Goal: Task Accomplishment & Management: Manage account settings

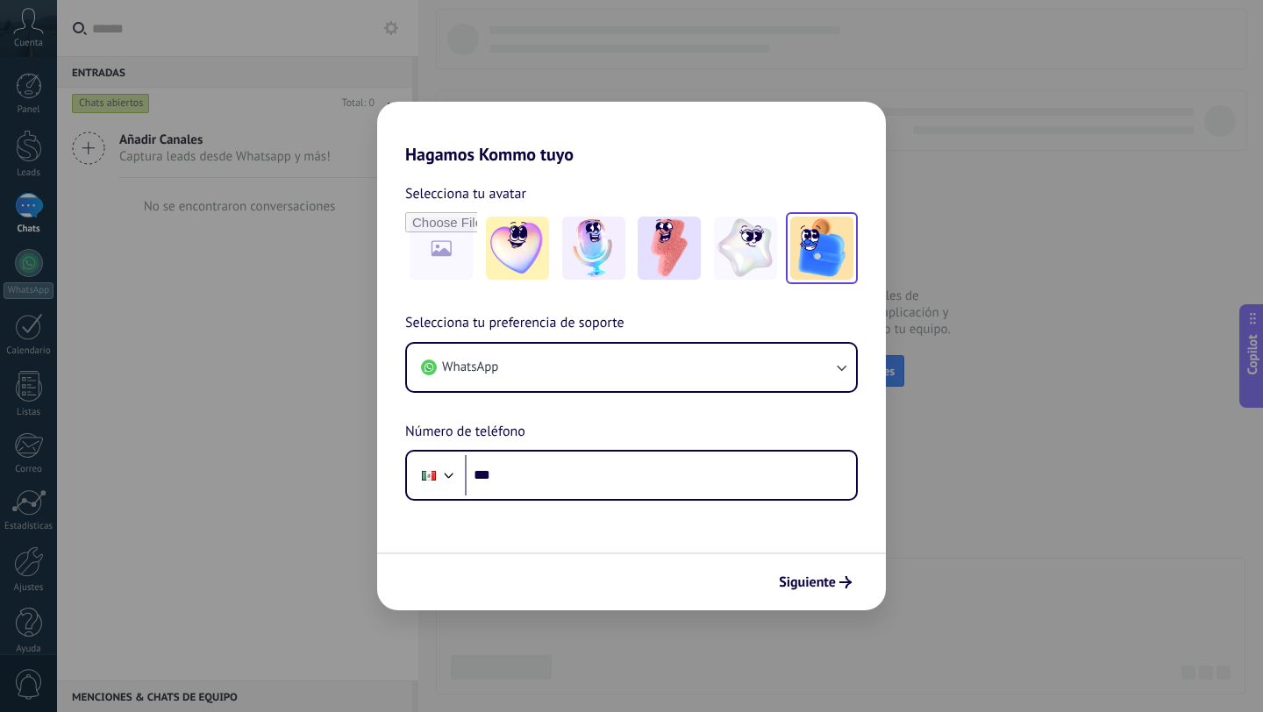
click at [809, 266] on img at bounding box center [821, 248] width 63 height 63
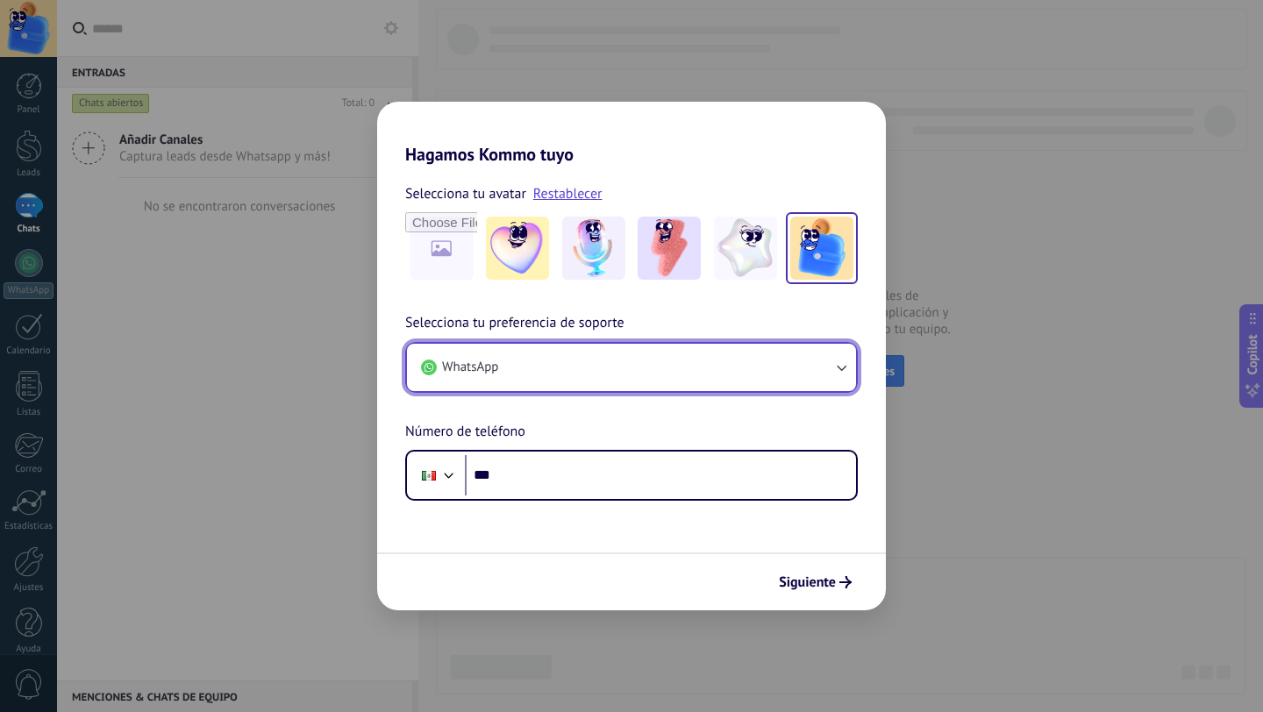
click at [717, 370] on button "WhatsApp" at bounding box center [631, 367] width 449 height 47
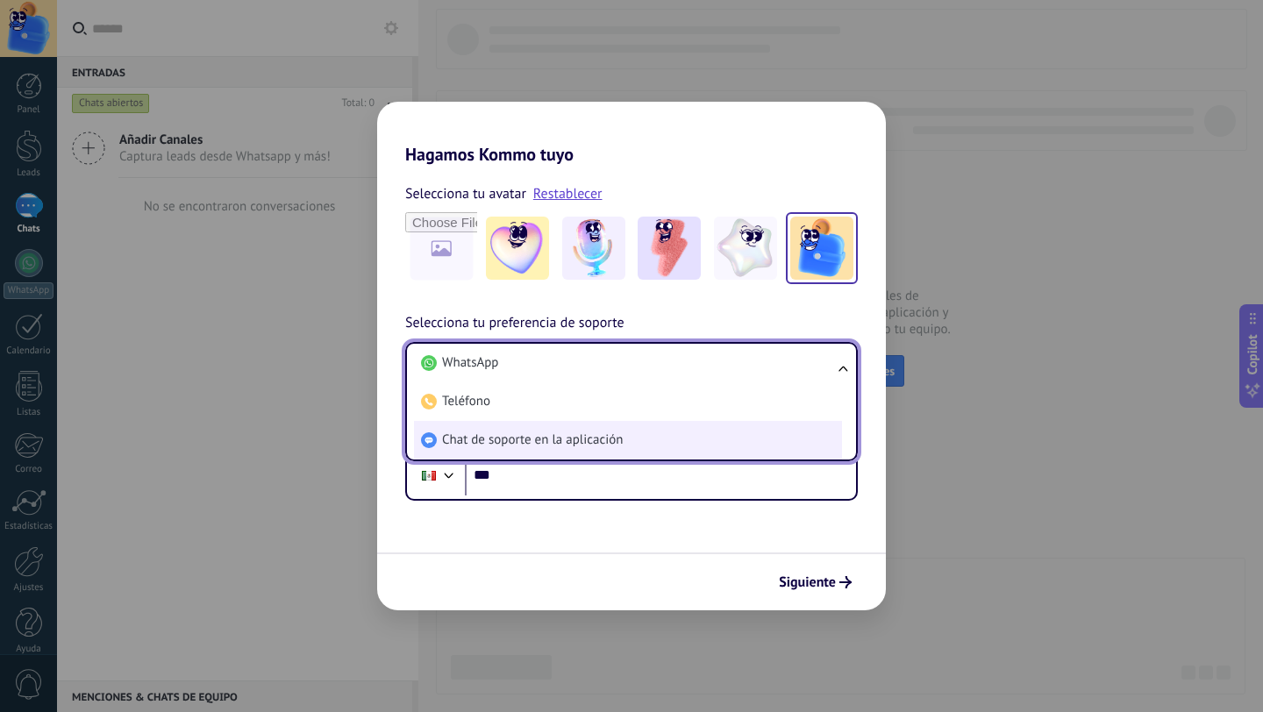
click at [654, 438] on li "Chat de soporte en la aplicación" at bounding box center [628, 440] width 428 height 39
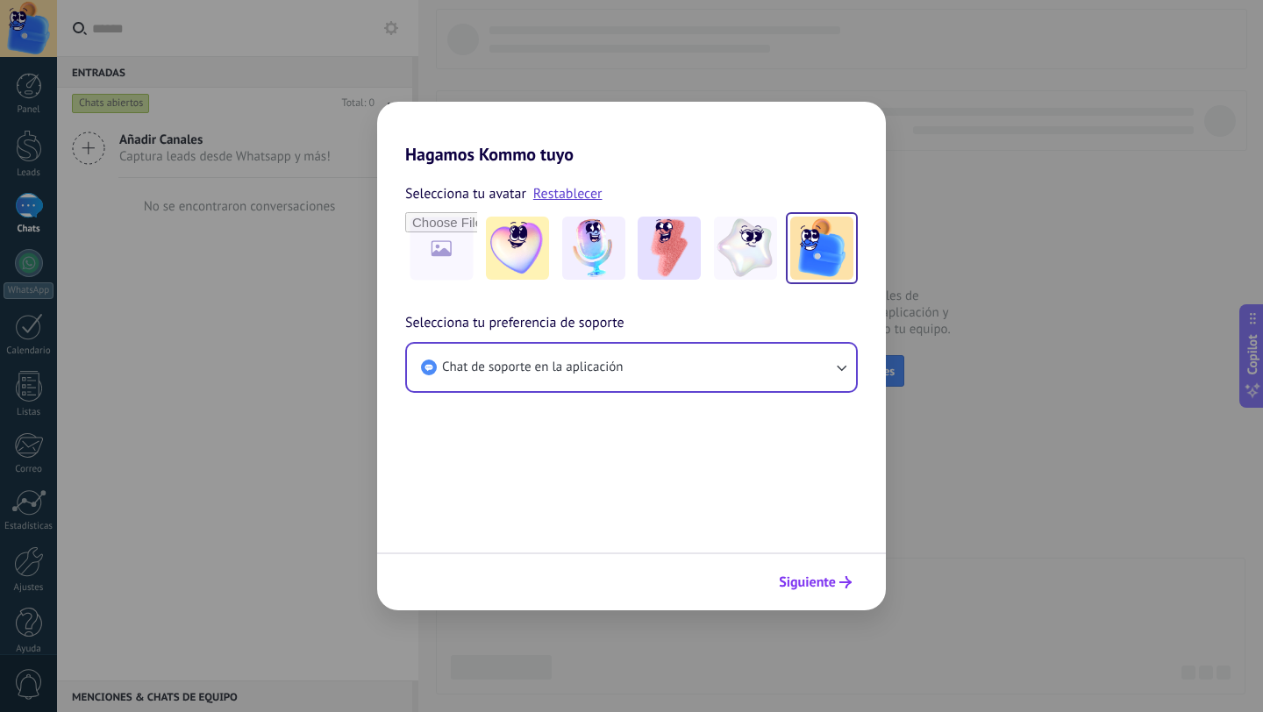
click at [803, 578] on span "Siguiente" at bounding box center [807, 582] width 57 height 12
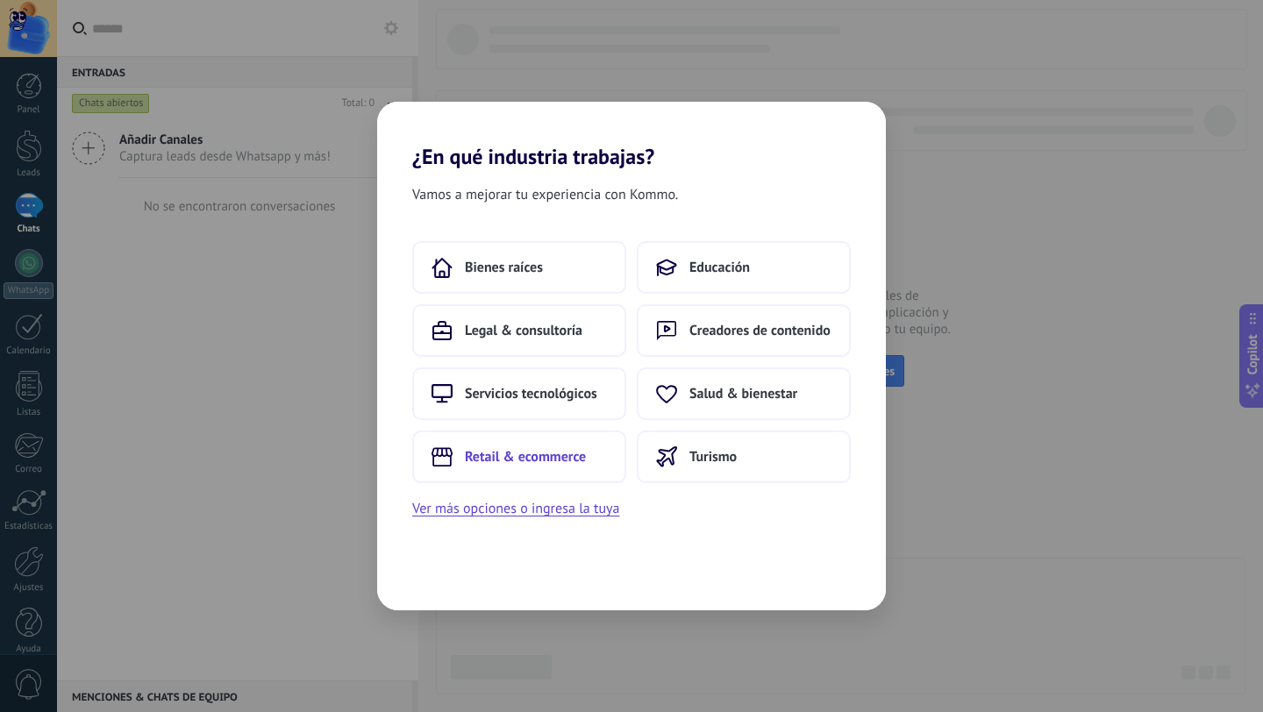
click at [520, 456] on span "Retail & ecommerce" at bounding box center [525, 457] width 121 height 18
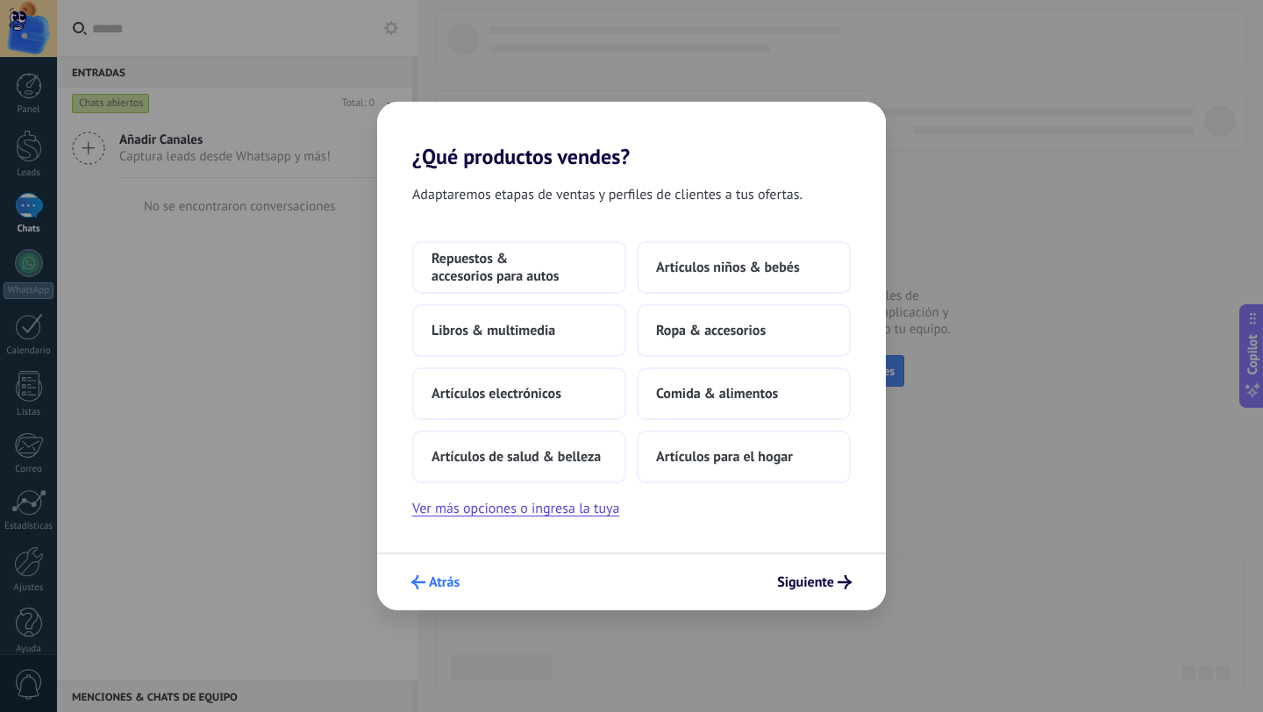
click at [443, 576] on span "Atrás" at bounding box center [444, 582] width 31 height 12
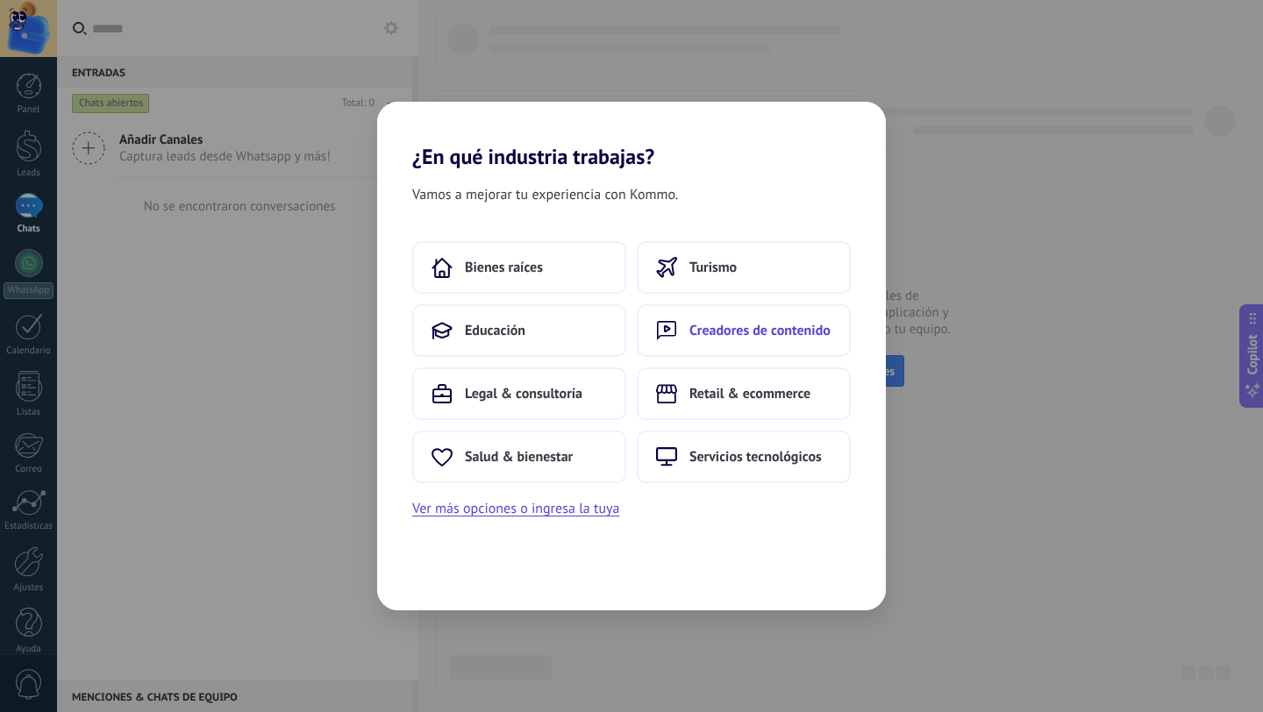
click at [753, 343] on button "Creadores de contenido" at bounding box center [744, 330] width 214 height 53
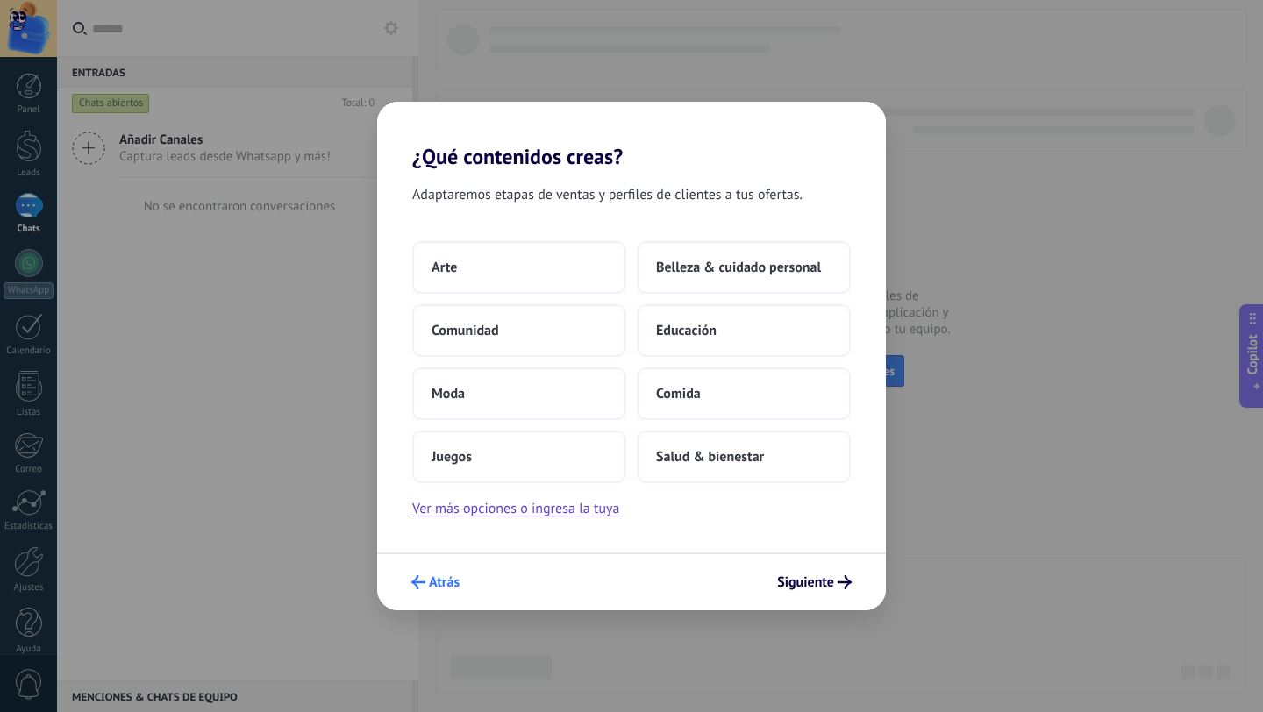
click at [430, 589] on span "Atrás" at bounding box center [444, 582] width 31 height 12
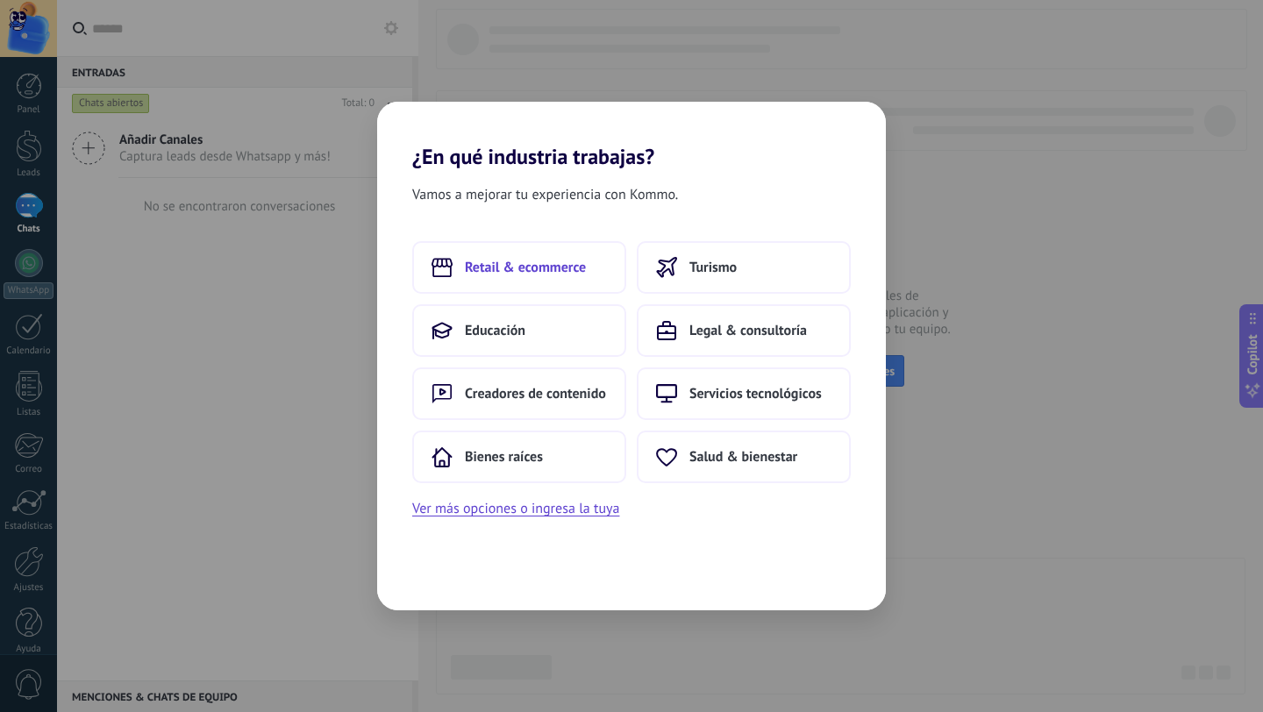
click at [569, 289] on button "Retail & ecommerce" at bounding box center [519, 267] width 214 height 53
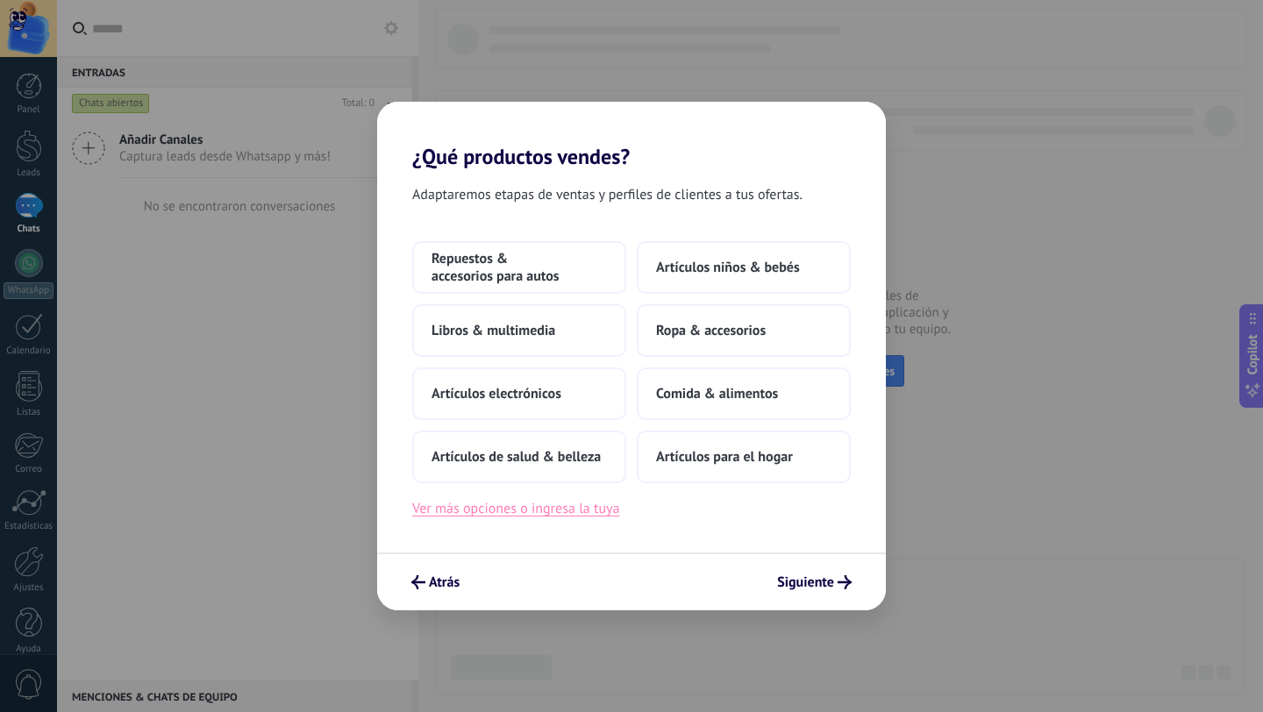
click at [530, 512] on button "Ver más opciones o ingresa la tuya" at bounding box center [515, 508] width 207 height 23
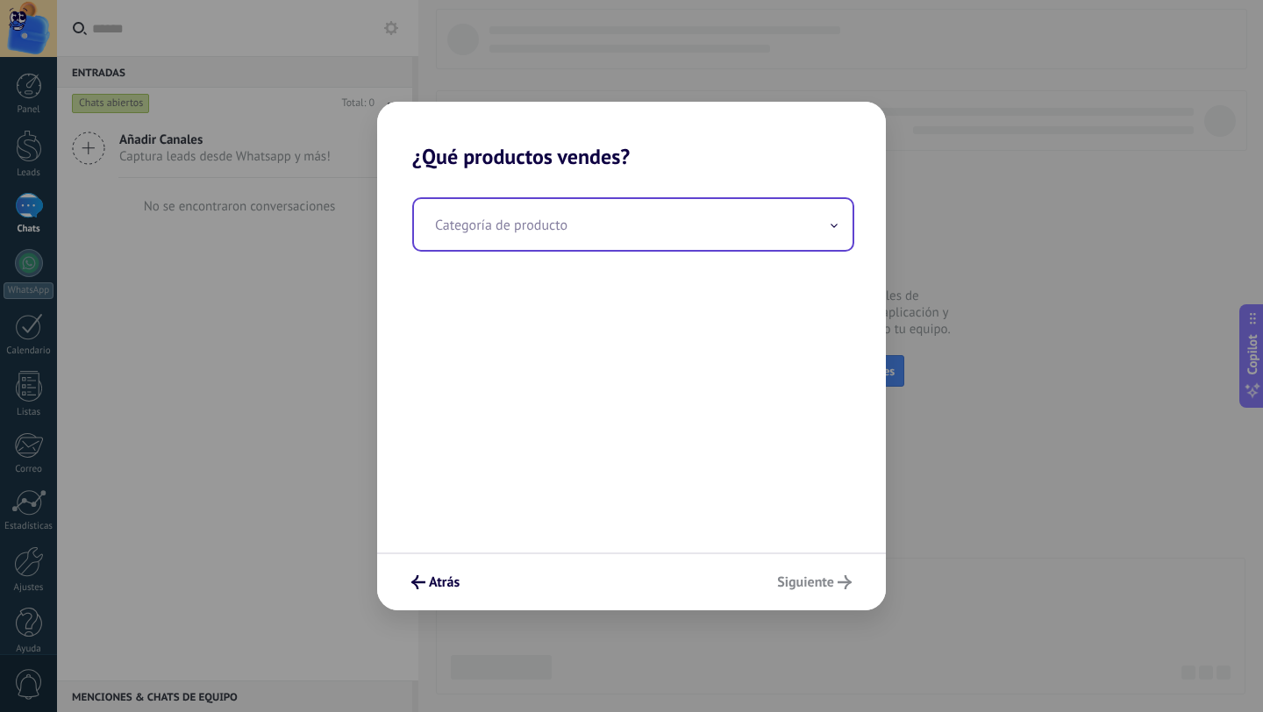
click at [638, 225] on input "text" at bounding box center [633, 224] width 439 height 51
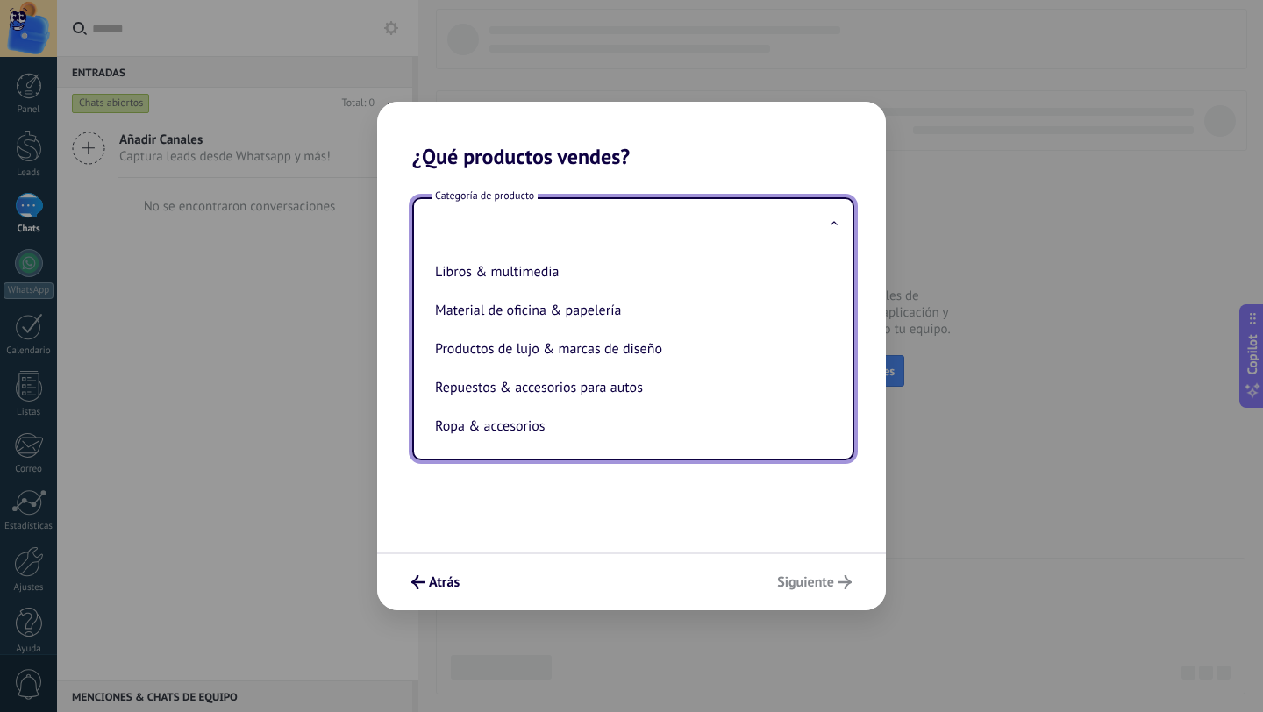
scroll to position [401, 0]
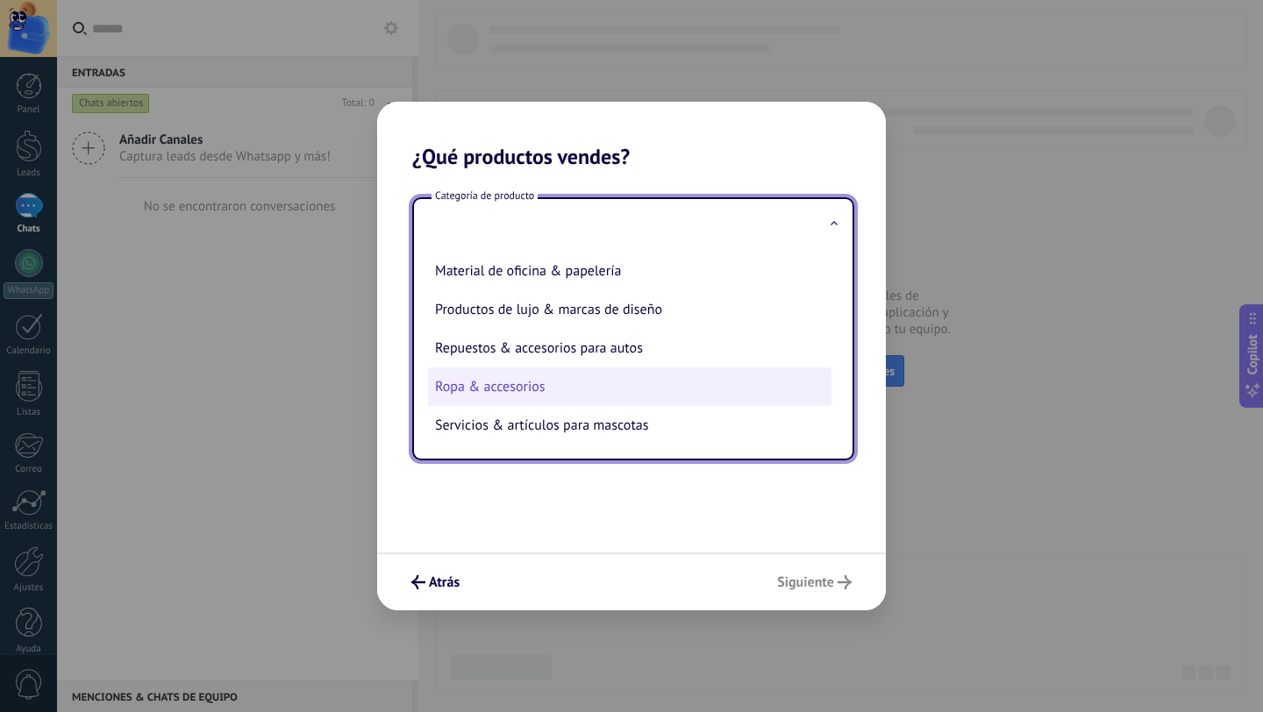
click at [528, 383] on li "Ropa & accesorios" at bounding box center [630, 387] width 404 height 39
type input "**********"
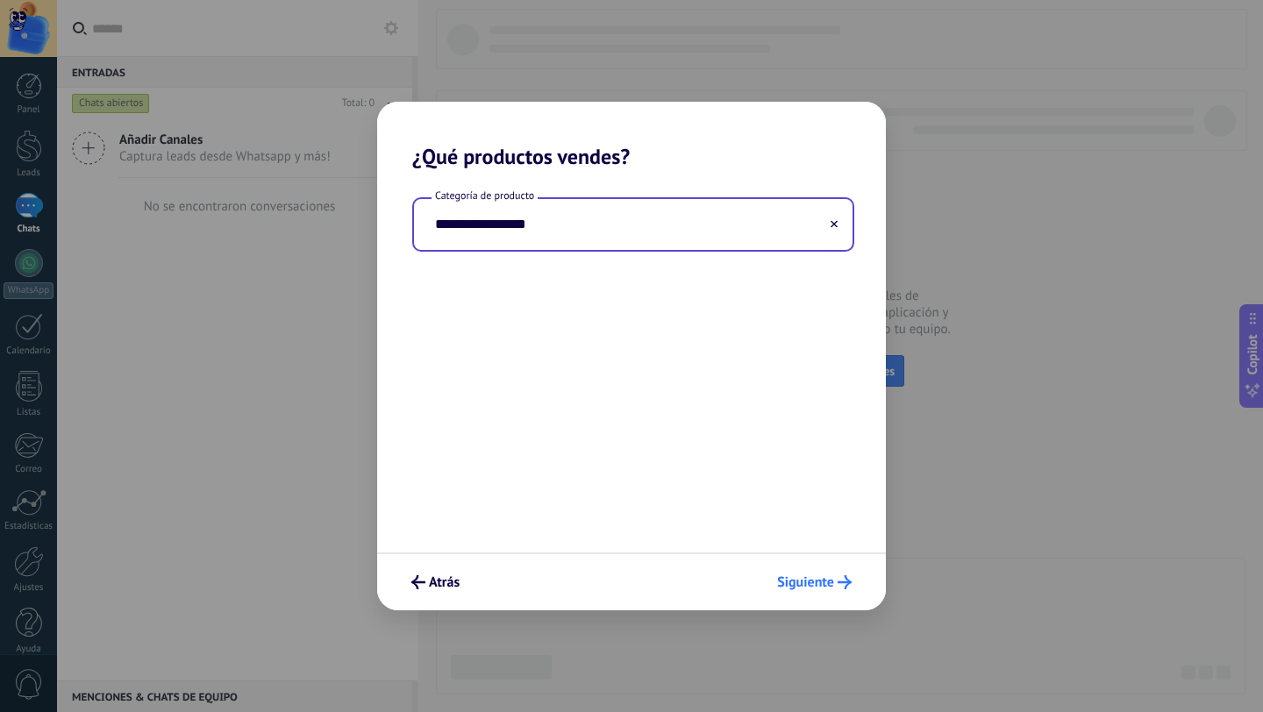
click at [825, 585] on span "Siguiente" at bounding box center [805, 582] width 57 height 12
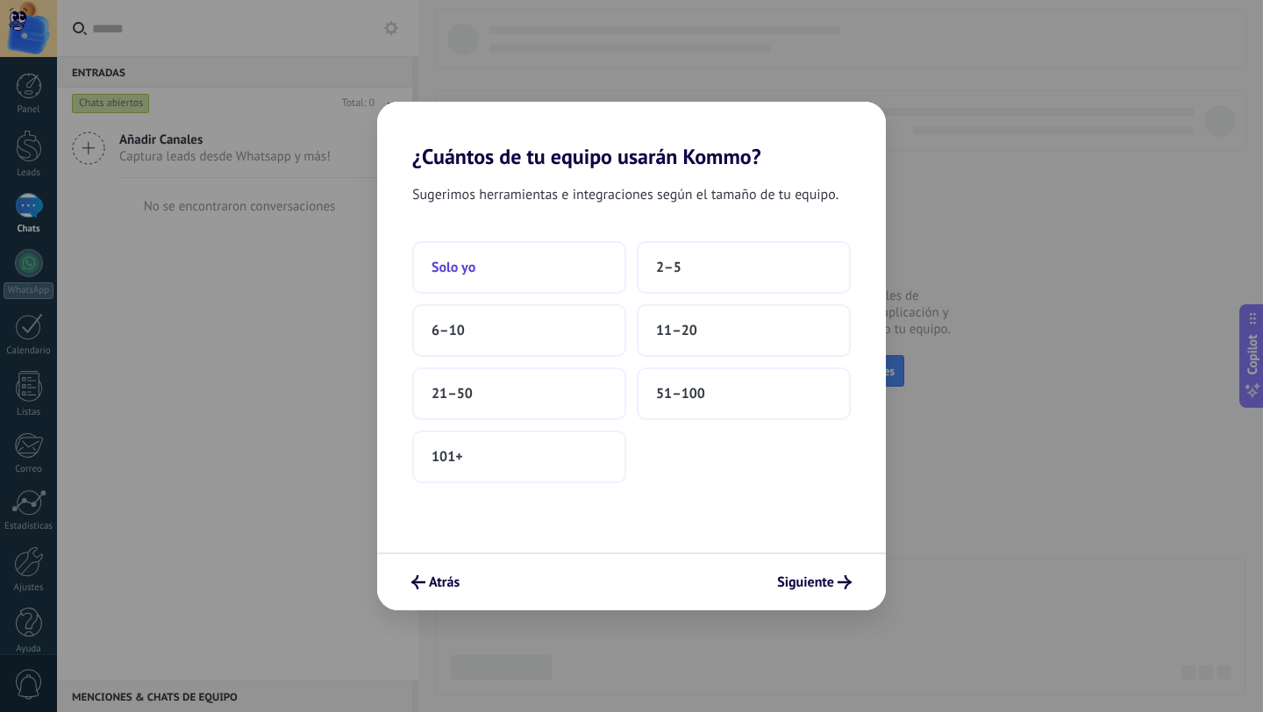
click at [499, 267] on button "Solo yo" at bounding box center [519, 267] width 214 height 53
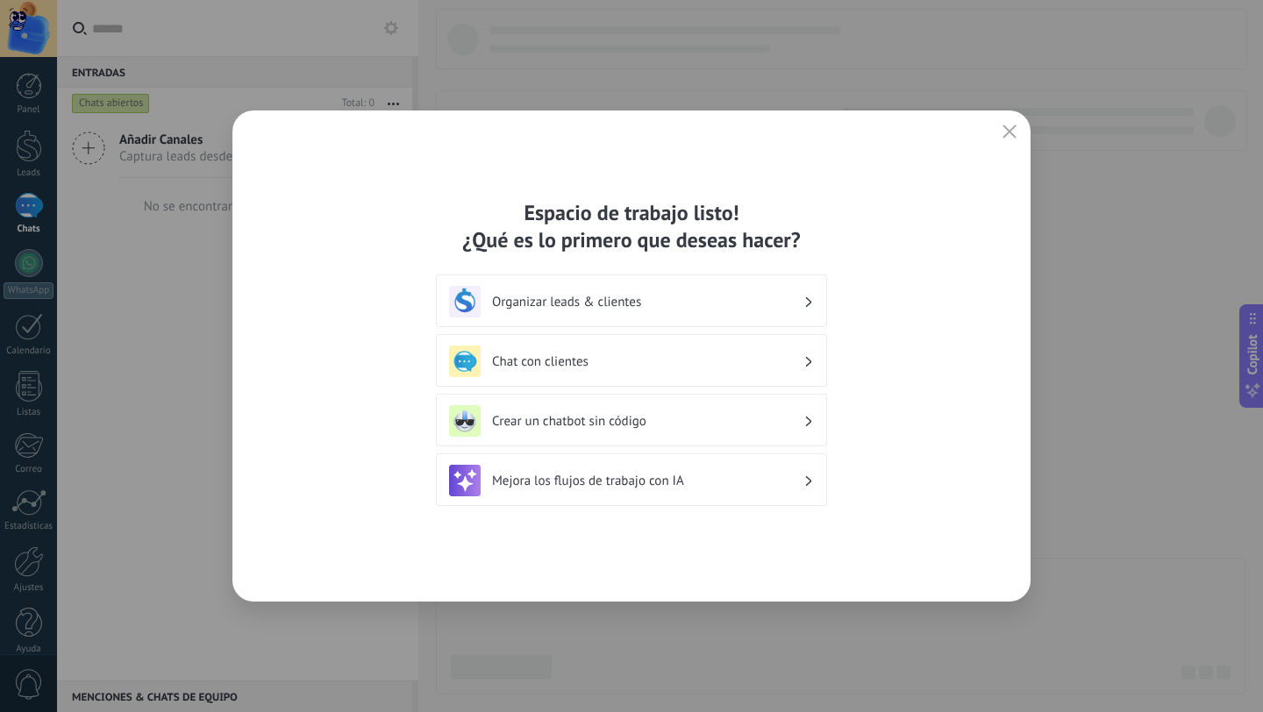
click at [601, 312] on div "Organizar leads & clientes" at bounding box center [631, 302] width 365 height 32
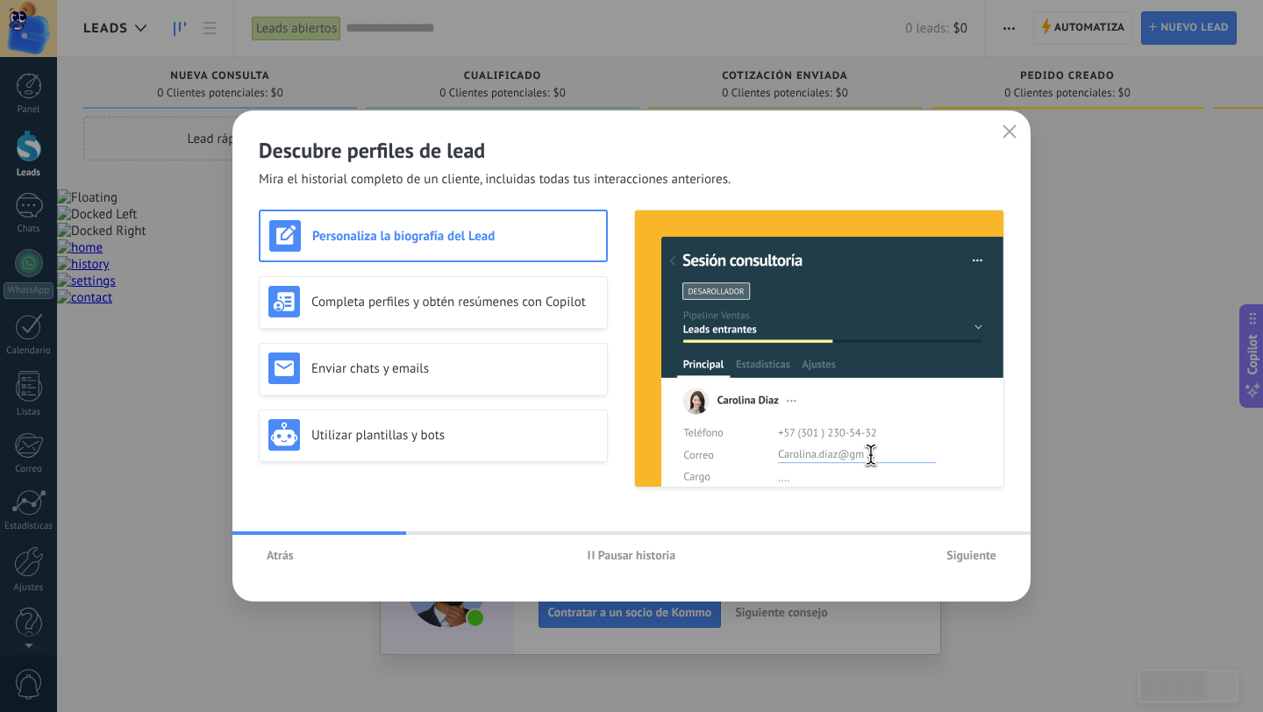
click at [975, 561] on span "Siguiente" at bounding box center [972, 555] width 50 height 12
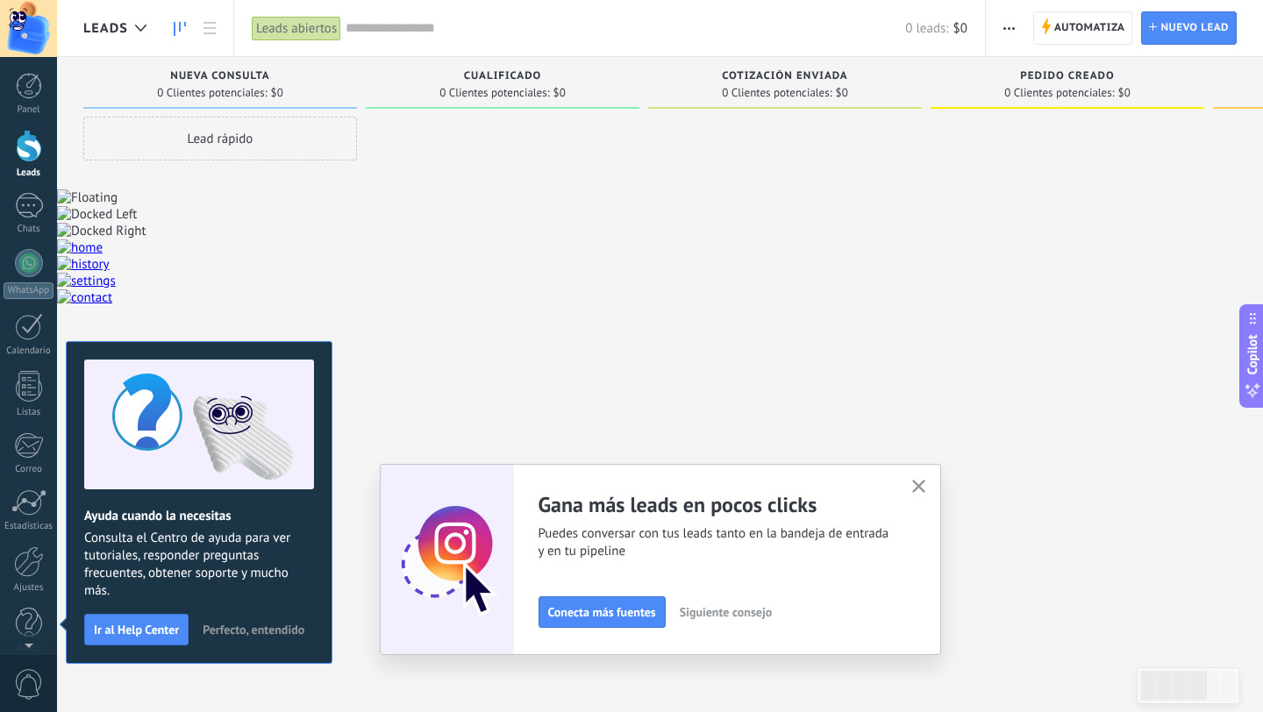
click at [919, 487] on use "button" at bounding box center [918, 486] width 13 height 13
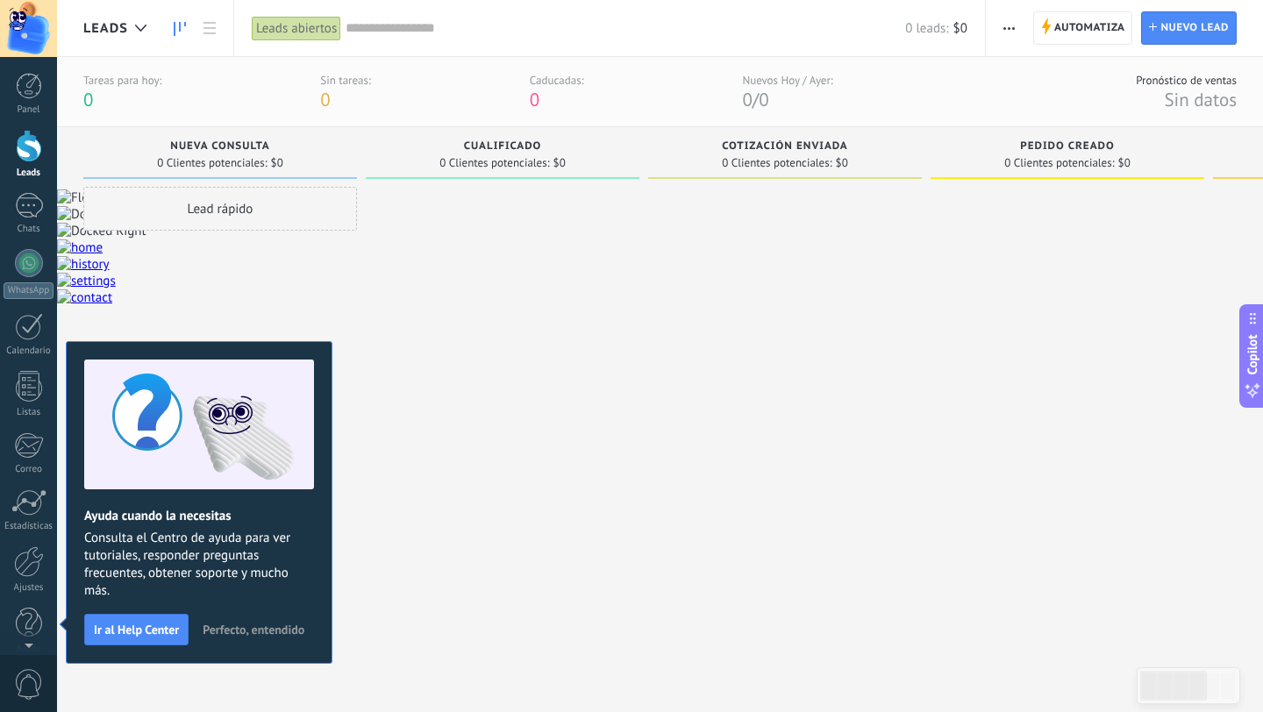
click at [425, 531] on div at bounding box center [503, 428] width 274 height 483
click at [216, 312] on div "Lead rápido" at bounding box center [220, 428] width 274 height 483
click at [30, 224] on div "Chats" at bounding box center [29, 229] width 51 height 11
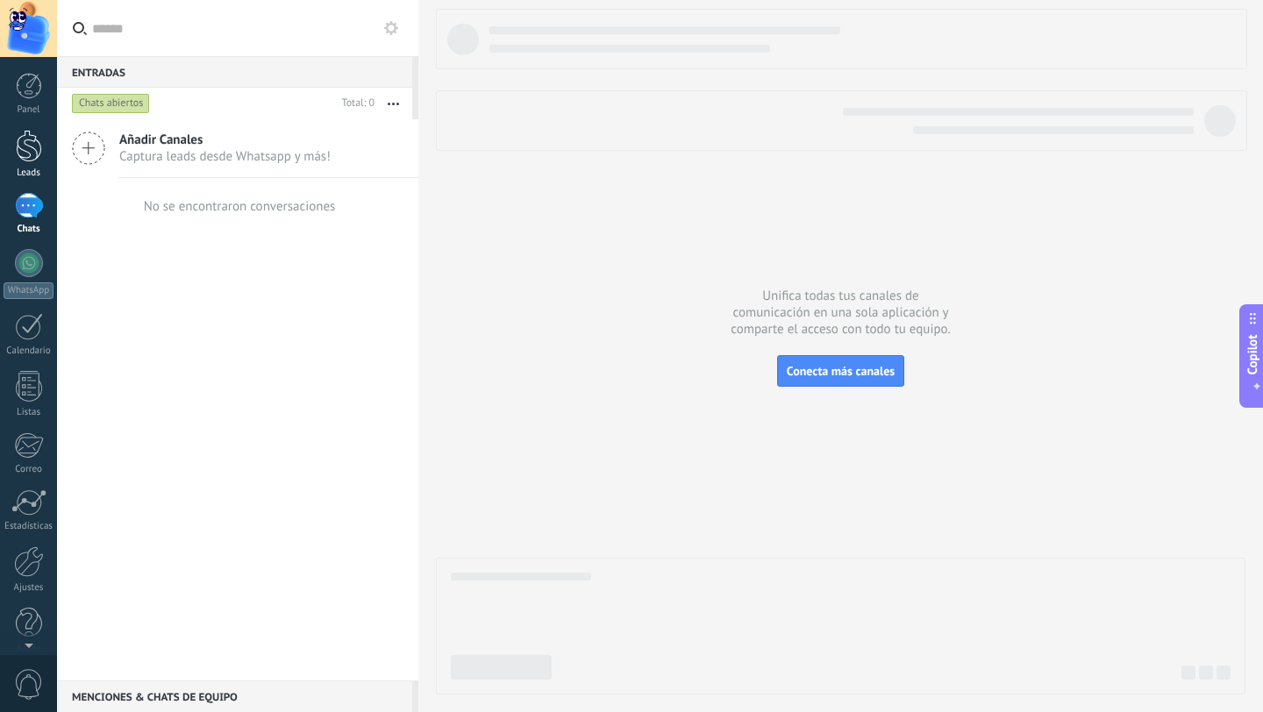
click at [30, 151] on div at bounding box center [29, 146] width 26 height 32
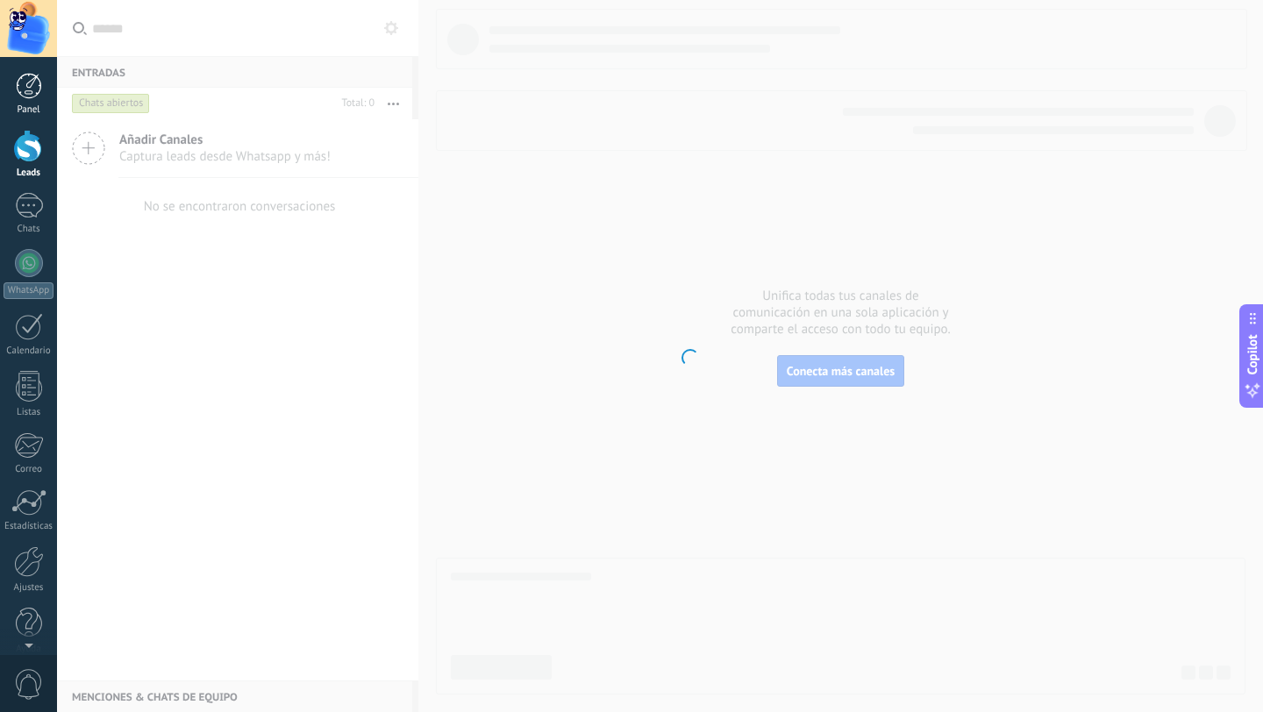
click at [29, 84] on div at bounding box center [29, 86] width 26 height 26
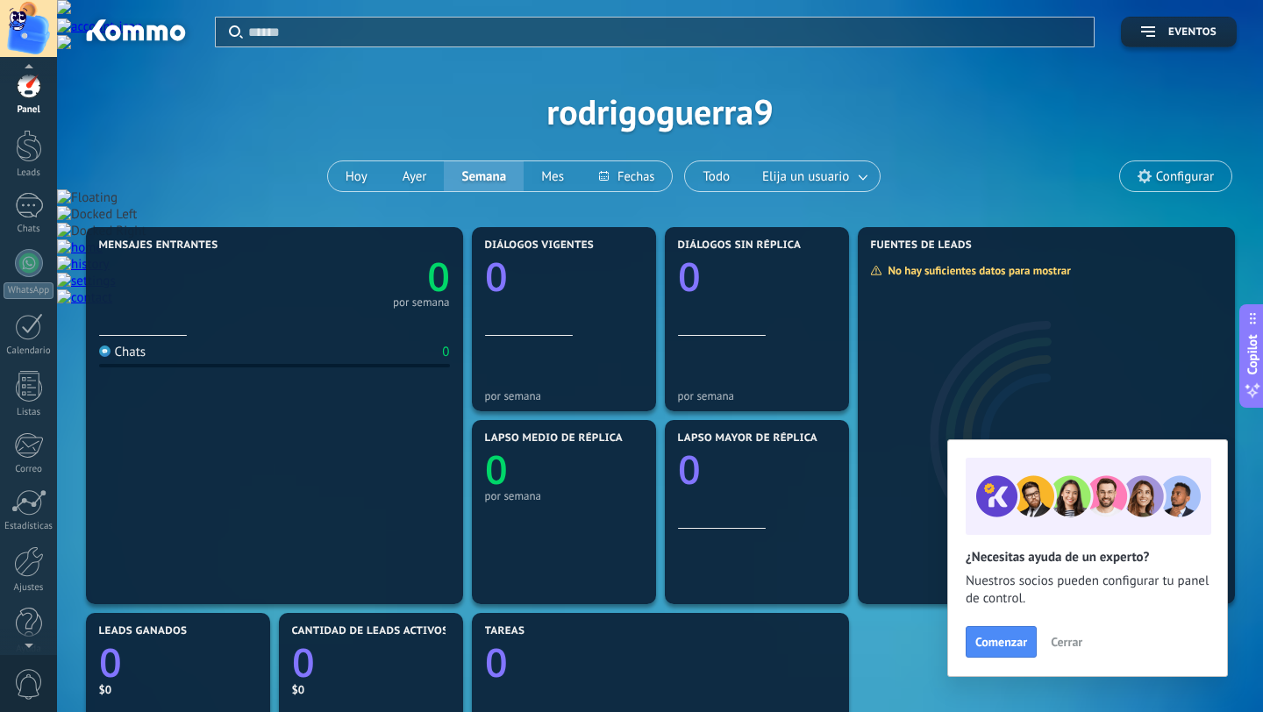
scroll to position [3, 0]
click at [38, 564] on div at bounding box center [29, 559] width 30 height 31
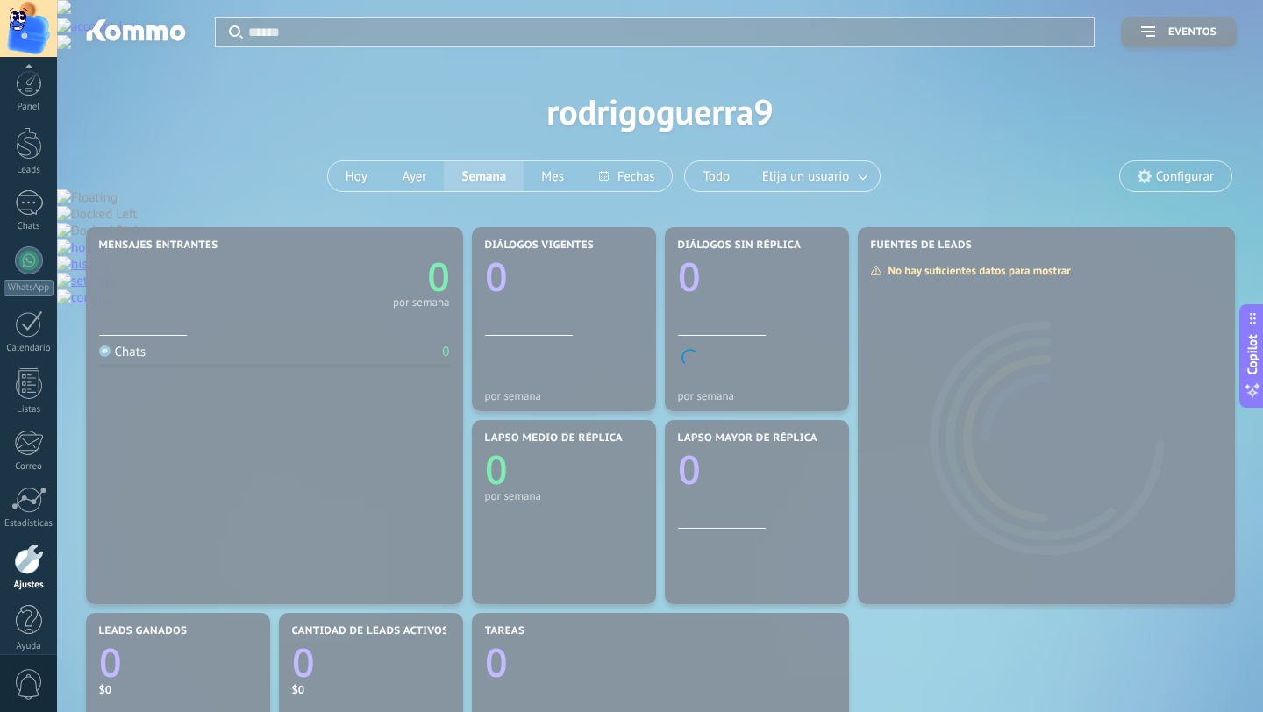
scroll to position [18, 0]
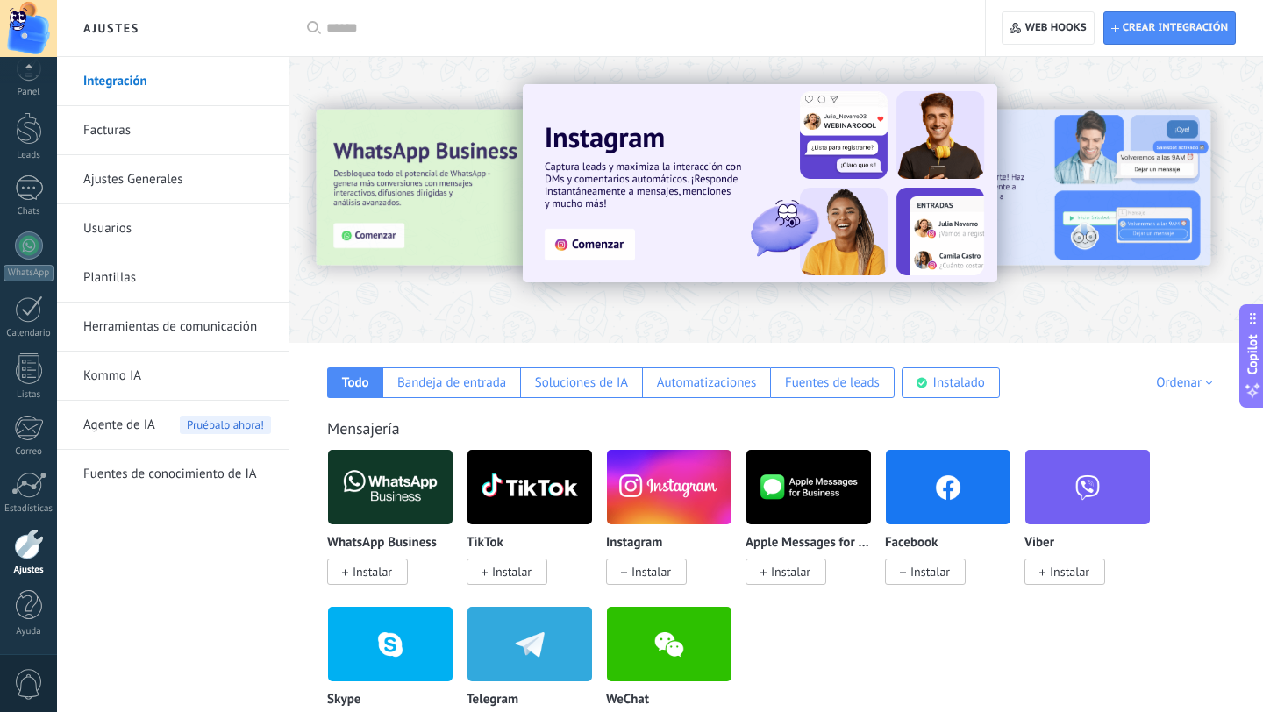
click at [167, 329] on link "Herramientas de comunicación" at bounding box center [177, 327] width 188 height 49
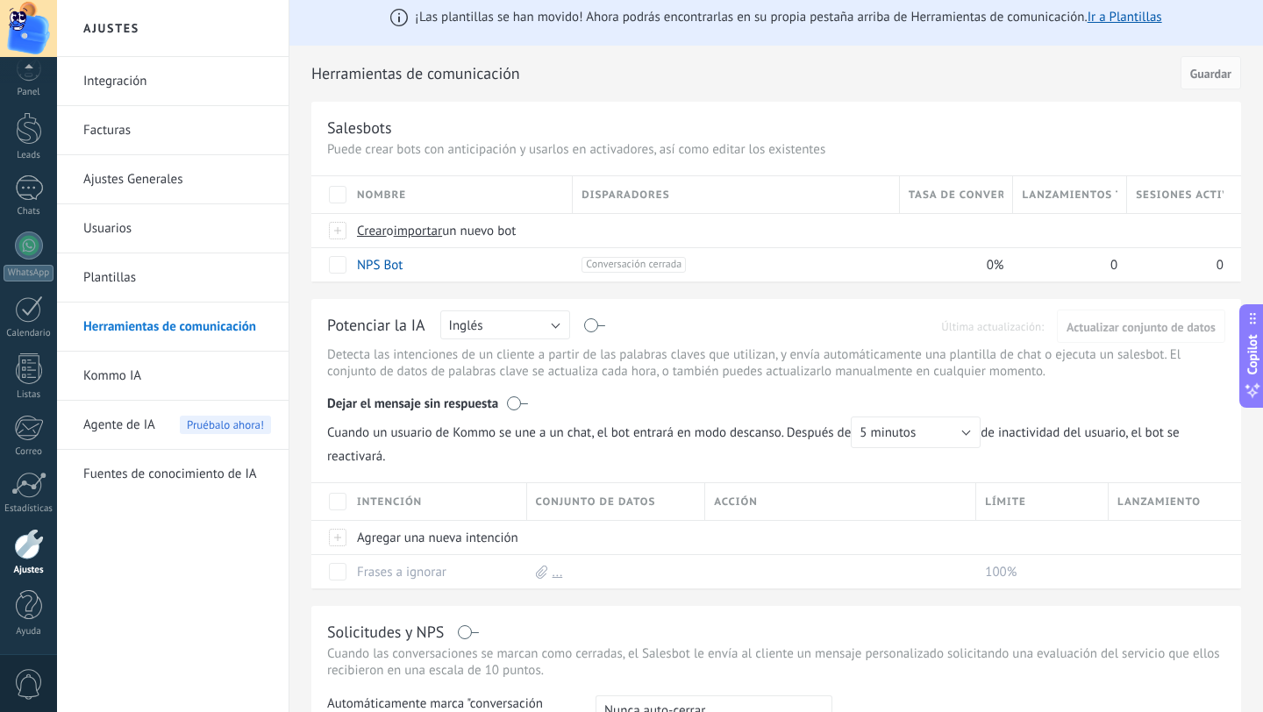
scroll to position [6, 0]
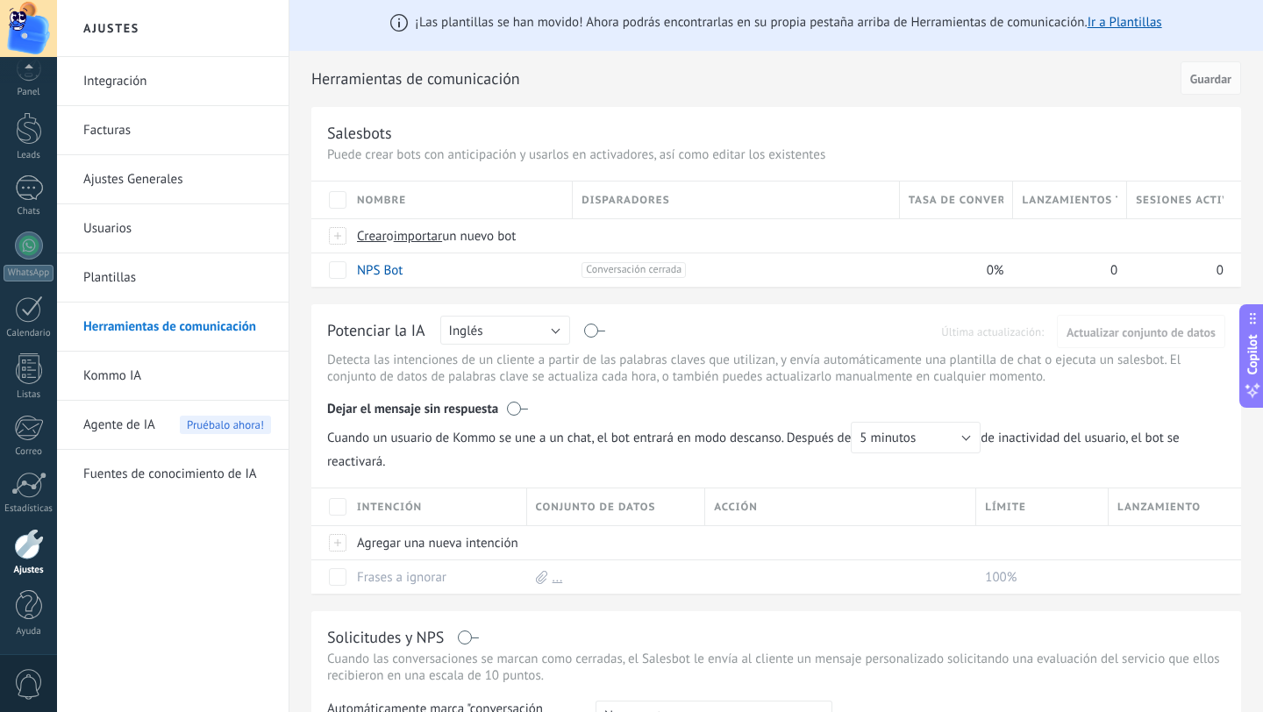
click at [148, 84] on link "Integración" at bounding box center [177, 81] width 188 height 49
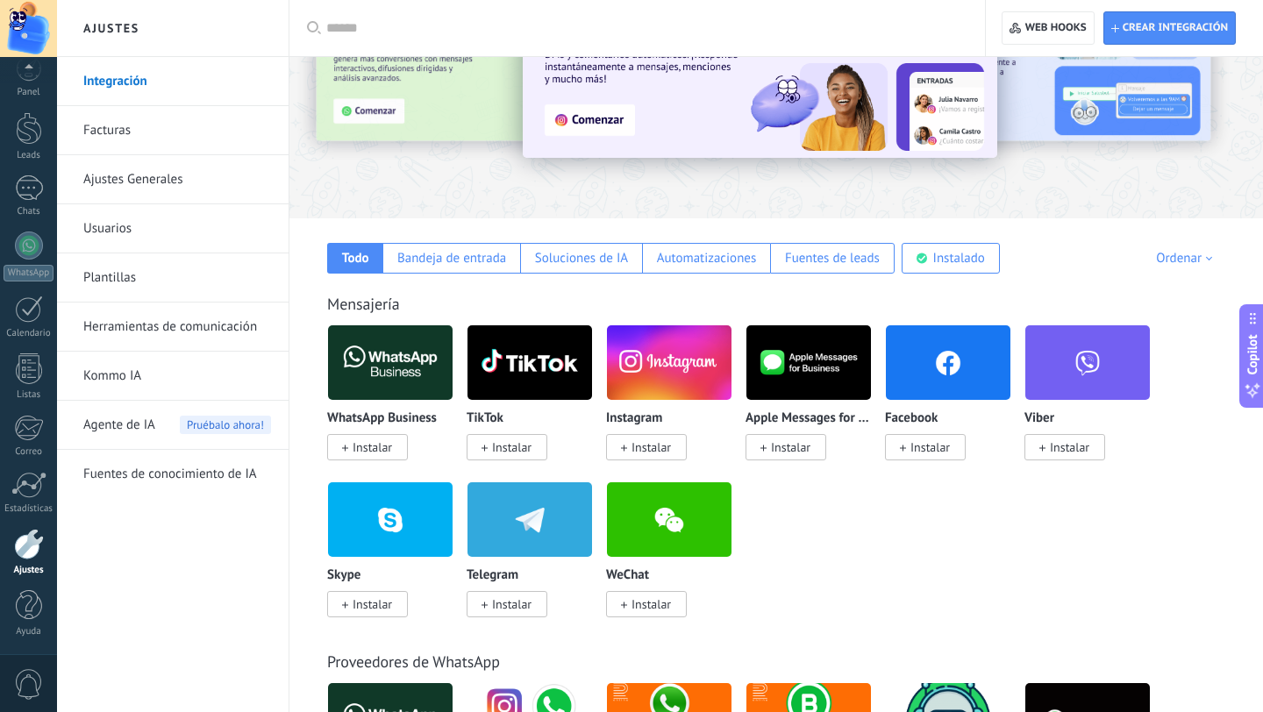
scroll to position [127, 0]
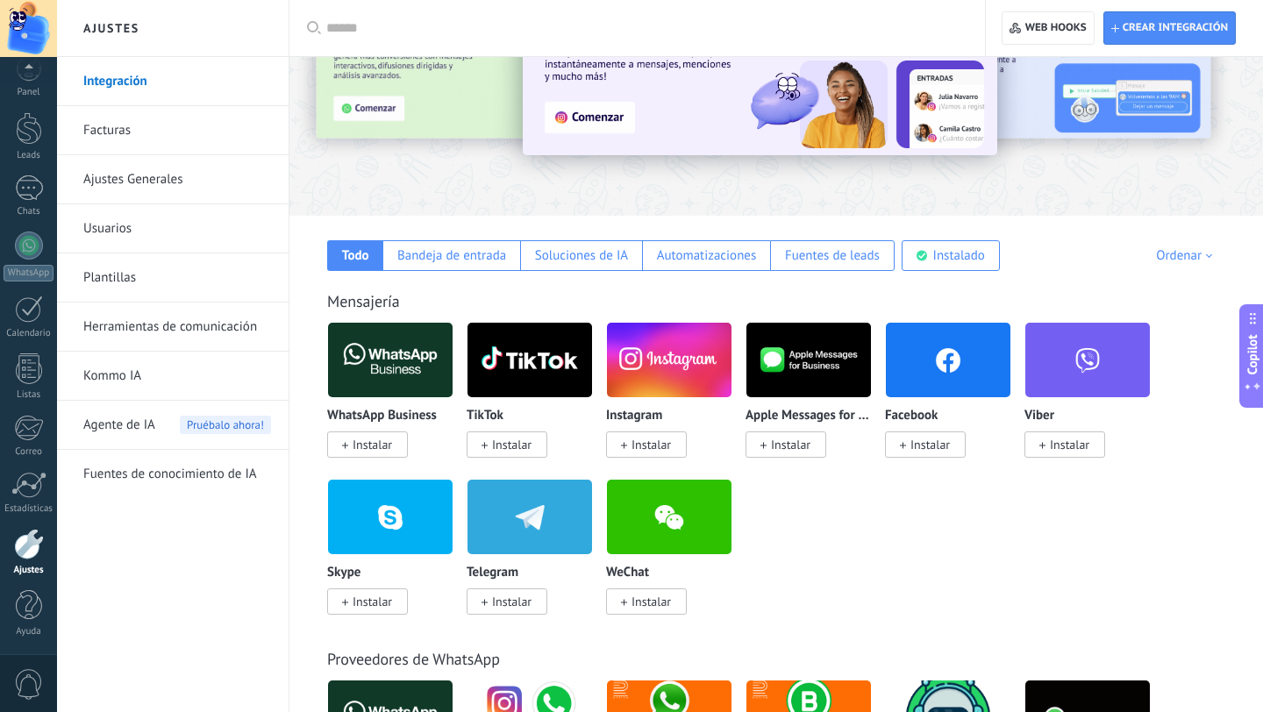
click at [652, 444] on span "Instalar" at bounding box center [651, 445] width 39 height 16
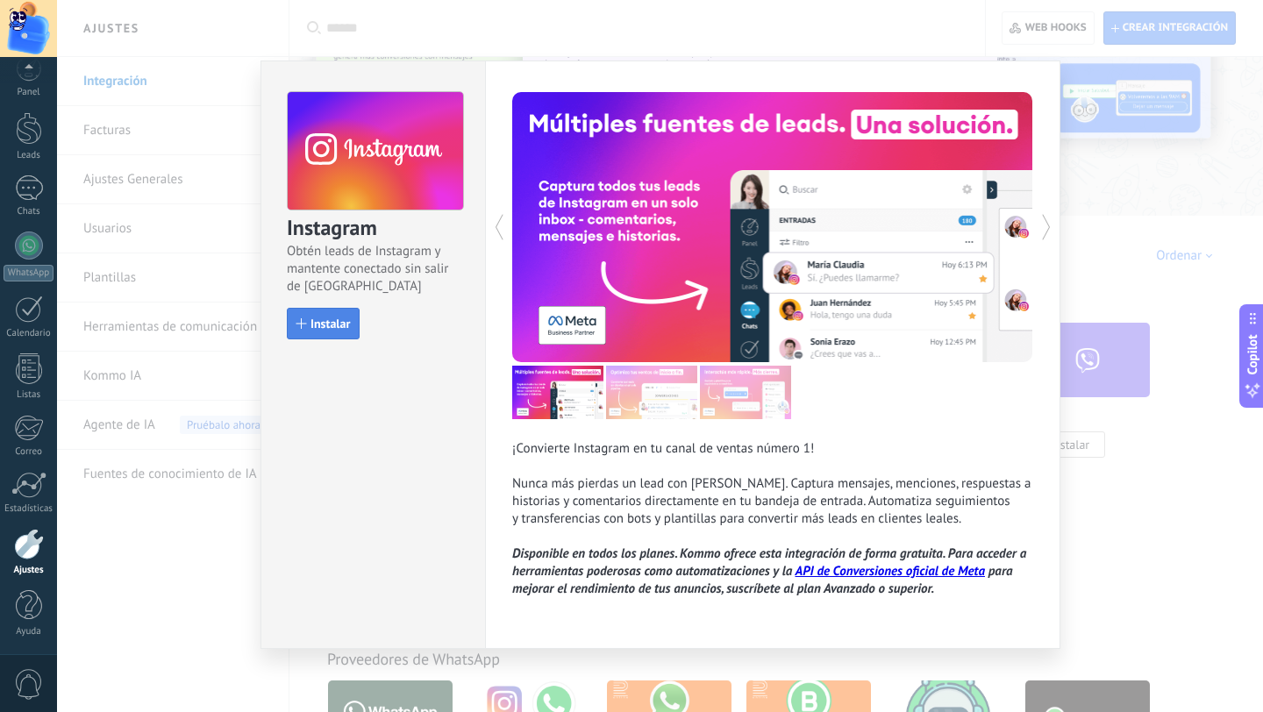
click at [329, 322] on span "Instalar" at bounding box center [330, 324] width 39 height 12
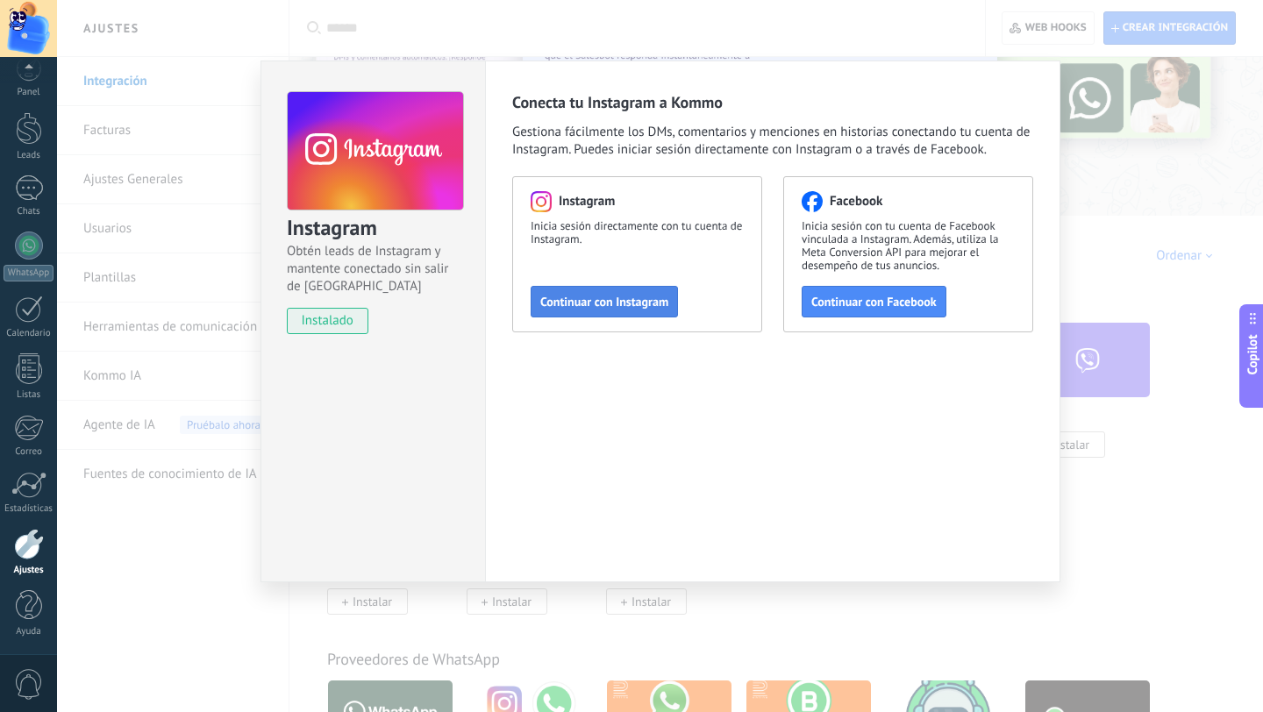
click at [656, 300] on span "Continuar con Instagram" at bounding box center [604, 302] width 128 height 12
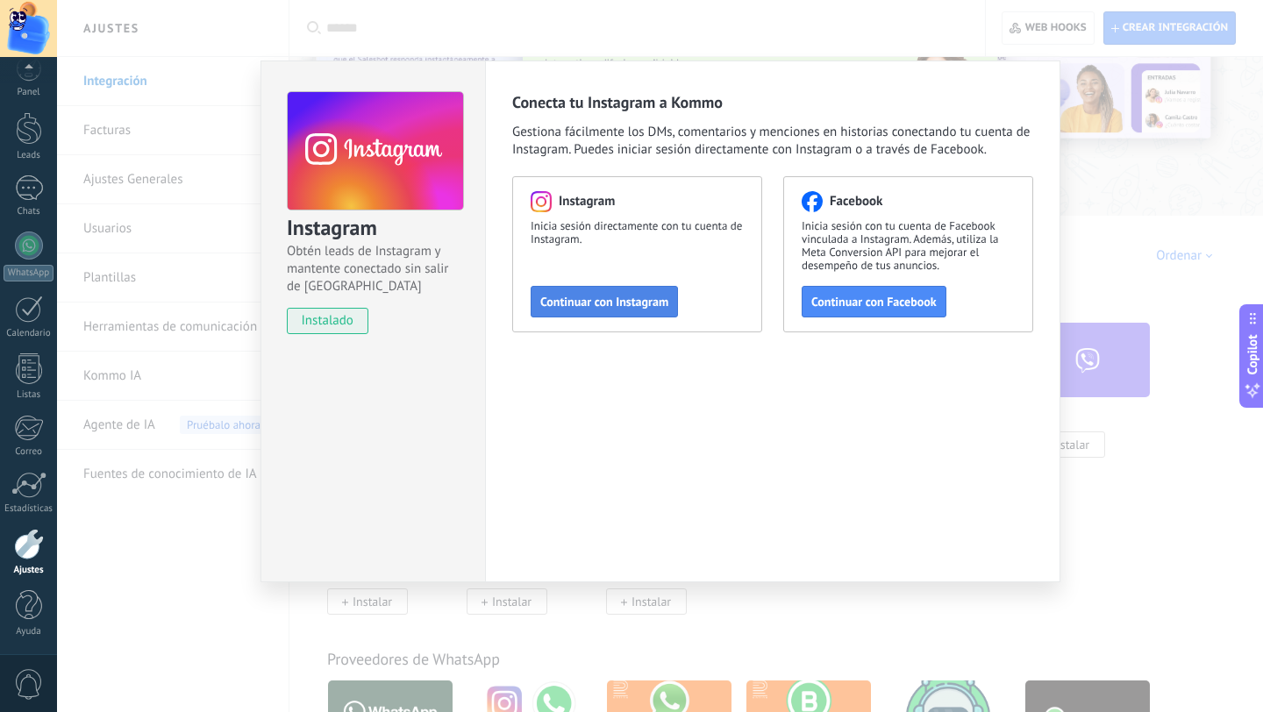
click at [607, 300] on span "Continuar con Instagram" at bounding box center [604, 302] width 128 height 12
